Goal: Task Accomplishment & Management: Manage account settings

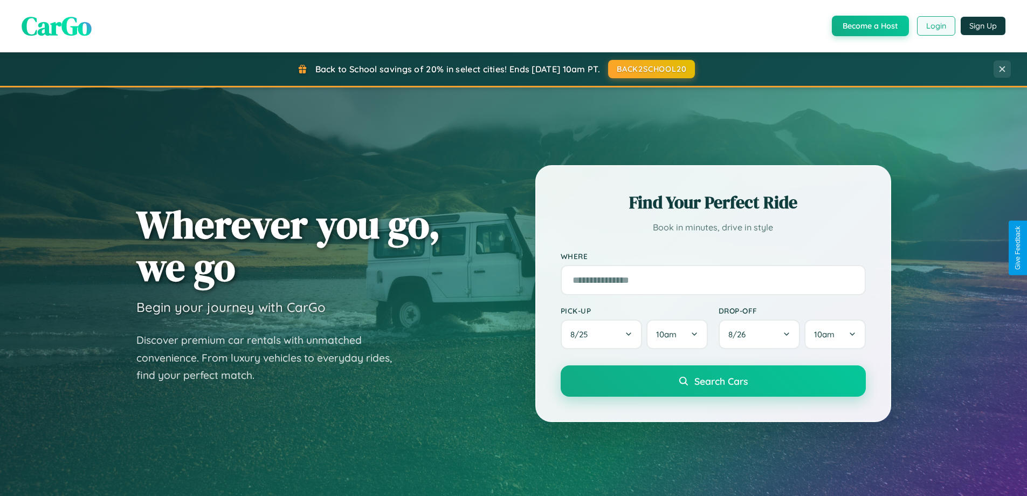
click at [936, 26] on button "Login" at bounding box center [936, 25] width 38 height 19
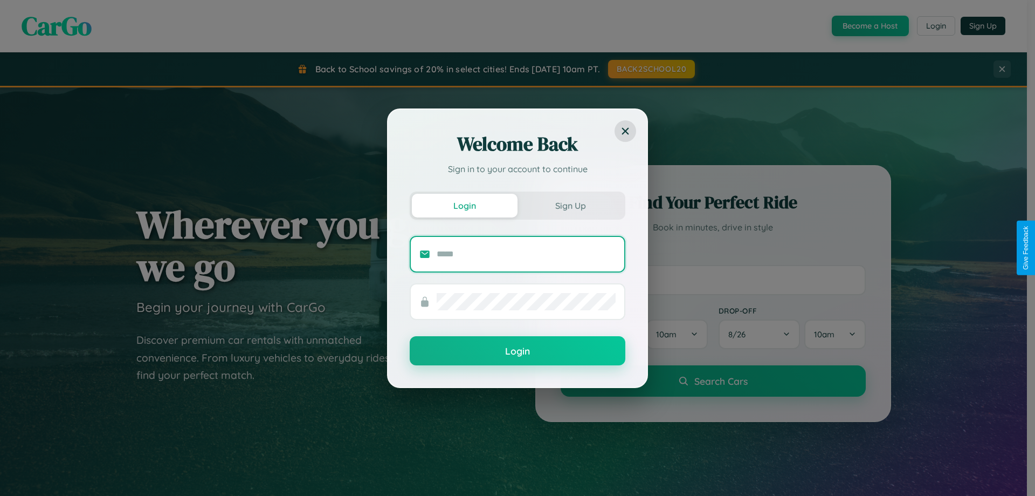
click at [526, 253] on input "text" at bounding box center [526, 253] width 179 height 17
type input "**********"
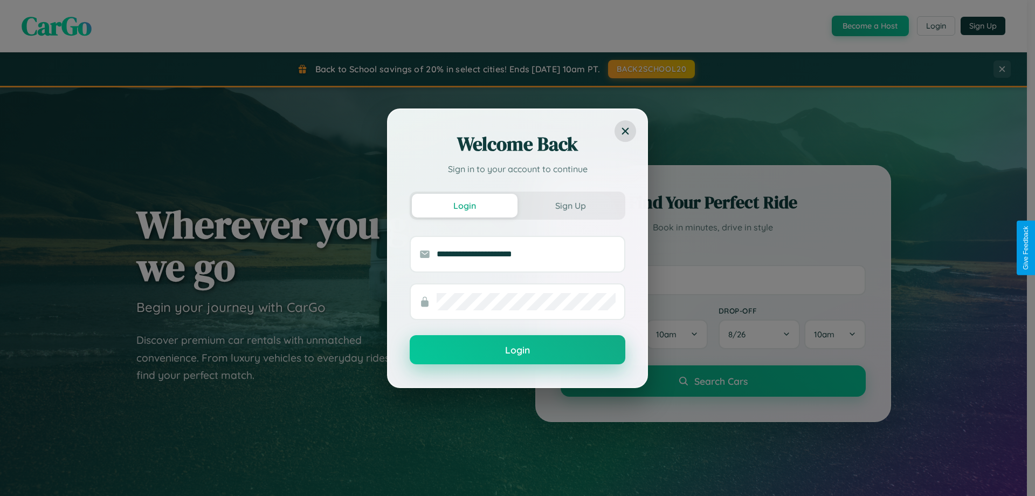
click at [518, 350] on button "Login" at bounding box center [518, 349] width 216 height 29
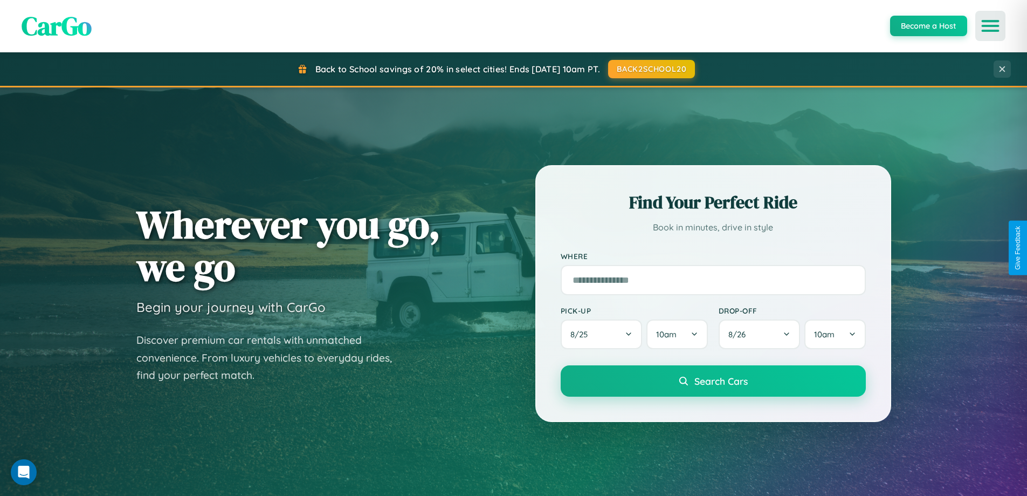
click at [991, 26] on icon "Open menu" at bounding box center [991, 26] width 16 height 10
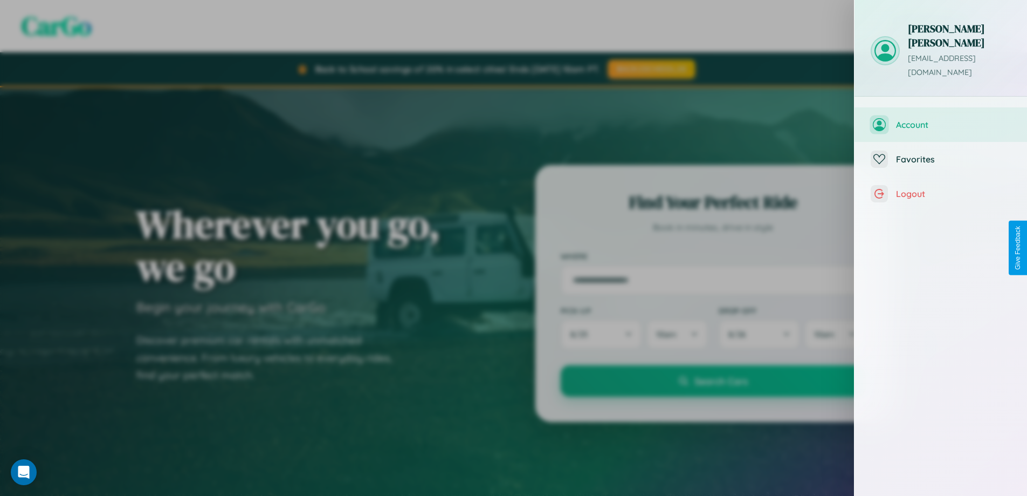
click at [941, 119] on span "Account" at bounding box center [953, 124] width 115 height 11
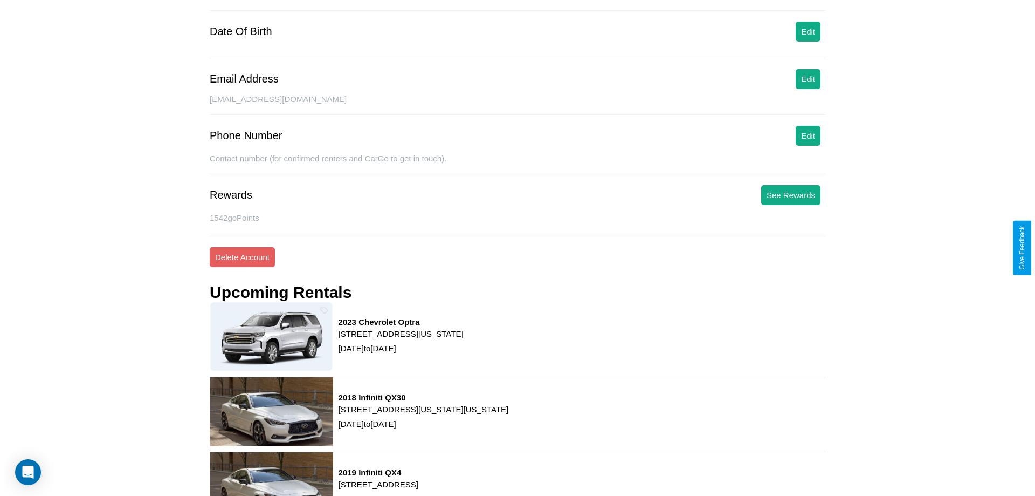
scroll to position [137, 0]
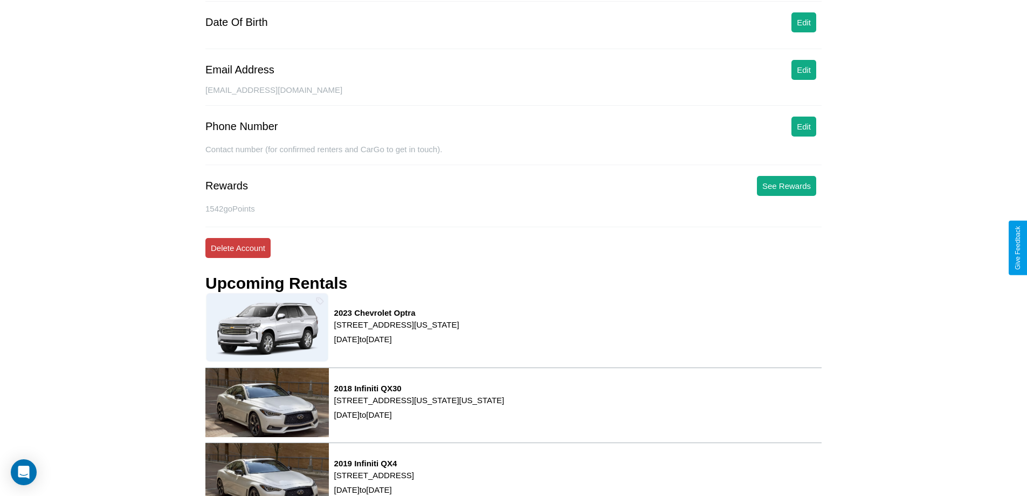
click at [238, 247] on button "Delete Account" at bounding box center [237, 248] width 65 height 20
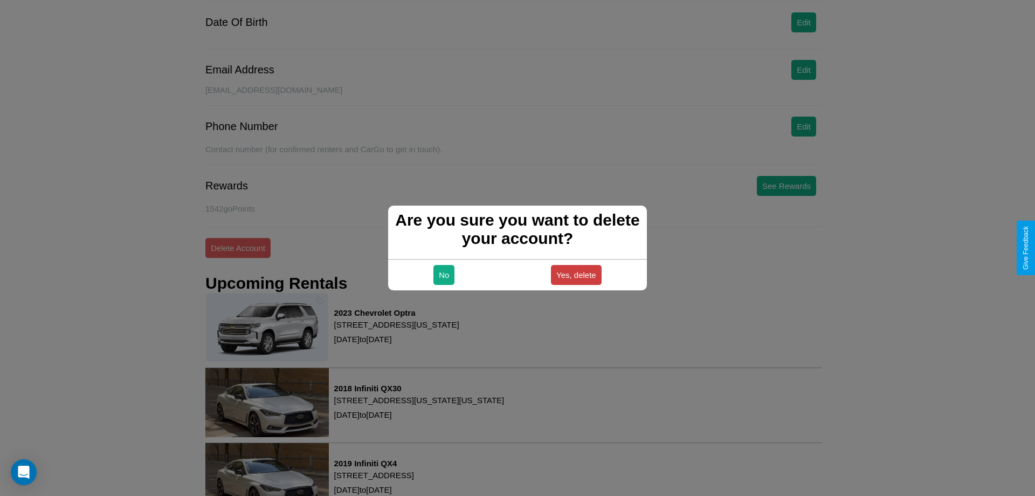
click at [576, 274] on button "Yes, delete" at bounding box center [576, 275] width 51 height 20
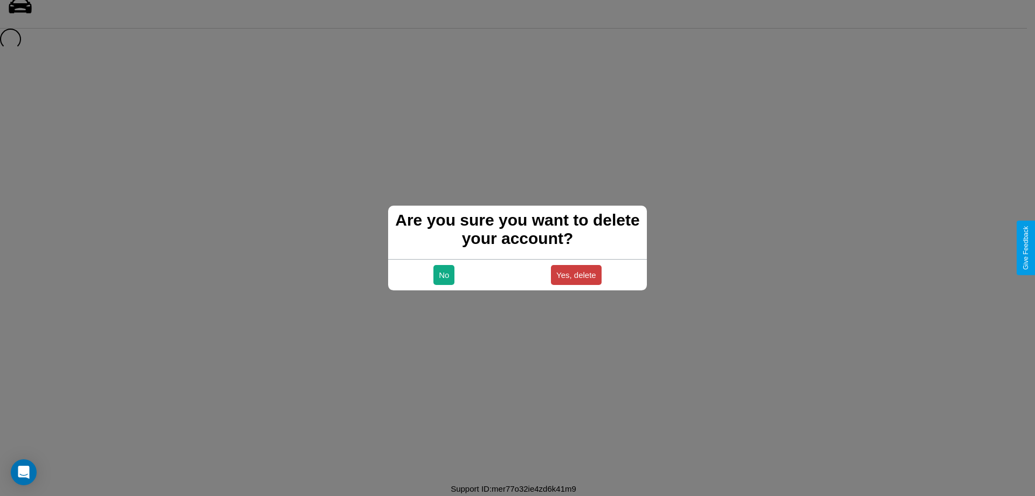
scroll to position [15, 0]
